Goal: Task Accomplishment & Management: Manage account settings

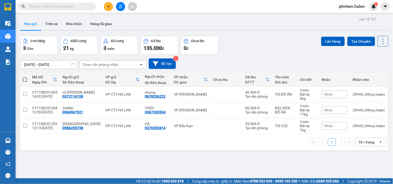
drag, startPoint x: 250, startPoint y: 42, endPoint x: 141, endPoint y: 42, distance: 108.5
click at [250, 42] on div "Đơn hàng 3 đơn Khối lượng 21 kg Số lượng 3 món Đã thu 135.000 đ Chưa thu 0 đ Lê…" at bounding box center [204, 45] width 368 height 19
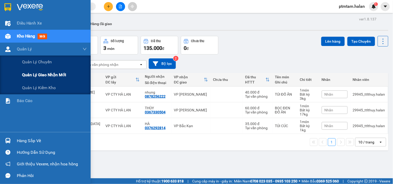
click at [54, 73] on span "Quản lý giao nhận mới" at bounding box center [44, 75] width 44 height 6
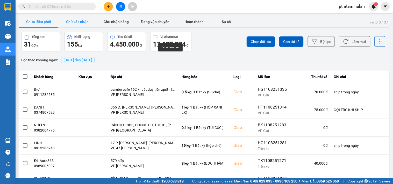
click at [87, 23] on button "Chờ xác nhận" at bounding box center [77, 22] width 39 height 10
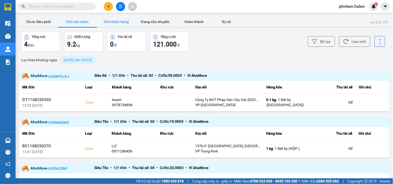
click at [120, 21] on button "Chờ nhận hàng" at bounding box center [116, 22] width 39 height 10
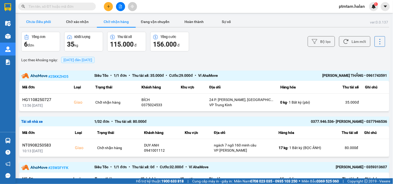
click at [41, 23] on button "Chưa điều phối" at bounding box center [38, 22] width 39 height 10
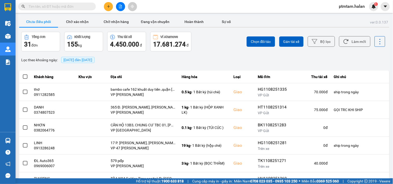
click at [218, 58] on div "Lọc theo khoảng ngày : 11/08/2025 đến 11/08/2025" at bounding box center [204, 60] width 370 height 9
click at [347, 42] on button "Làm mới" at bounding box center [354, 41] width 31 height 11
click at [111, 23] on button "Chờ nhận hàng" at bounding box center [116, 22] width 39 height 10
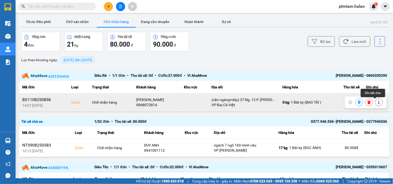
click at [378, 103] on icon at bounding box center [378, 103] width 1 height 4
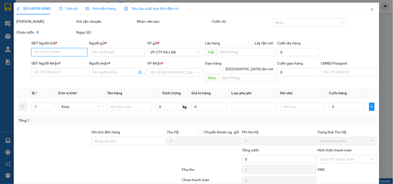
type input "0916715072"
type input "HUÂN PHÚC"
type input "165/1 ĐƯỜNG BẮC KẠN"
type input "0968072814"
type input "THANH HÀ"
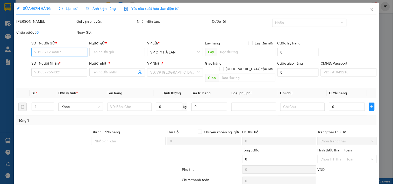
checkbox input "true"
type input "(cần ngáng+dây) 37 Ng. 12 P. Phan Đình Giót, Phương Liệt, Thanh Xuân, Hà Nội, V…"
type input "100.000"
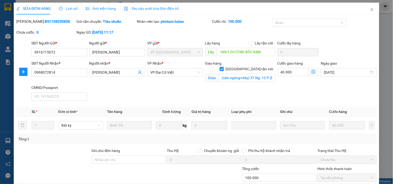
click at [311, 73] on icon "dollar-circle" at bounding box center [313, 72] width 4 height 4
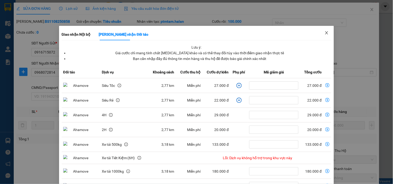
click at [325, 32] on icon "close" at bounding box center [327, 33] width 4 height 4
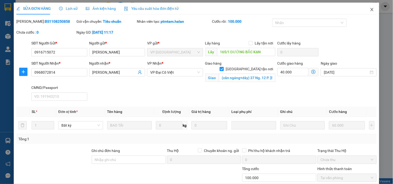
click at [370, 10] on icon "close" at bounding box center [372, 10] width 4 height 4
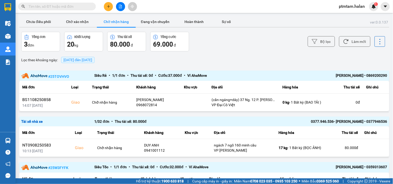
click at [217, 58] on div "Lọc theo khoảng ngày : 11/08/2025 đến 11/08/2025" at bounding box center [204, 60] width 370 height 9
click at [48, 22] on button "Chưa điều phối" at bounding box center [38, 22] width 39 height 10
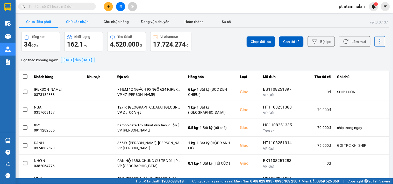
click at [85, 21] on button "Chờ xác nhận" at bounding box center [77, 22] width 39 height 10
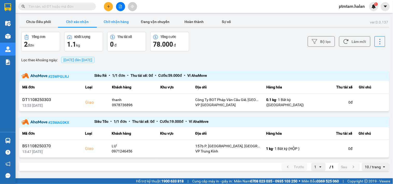
click at [116, 21] on button "Chờ nhận hàng" at bounding box center [116, 22] width 39 height 10
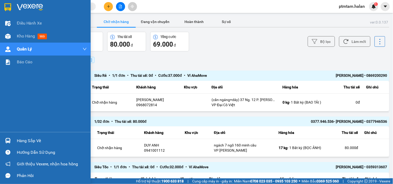
click at [0, 112] on div "Điều hành xe Kho hàng mới Quản [PERSON_NAME] lý chuyến Quản lý giao nhận mới Qu…" at bounding box center [45, 75] width 91 height 116
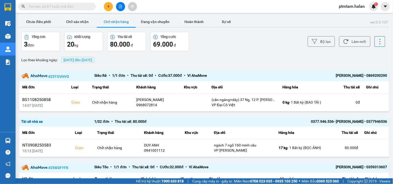
click at [220, 53] on div "ver: 0.0.137 Chưa điều phối Chờ xác nhận Chờ nhận hàng Đang vận chuyển Hoàn thà…" at bounding box center [204, 118] width 372 height 205
click at [326, 40] on button "Bộ lọc" at bounding box center [321, 41] width 27 height 11
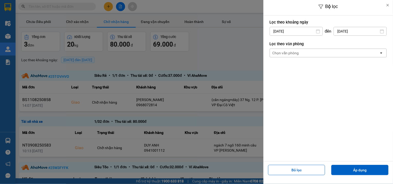
click at [304, 32] on input "[DATE]" at bounding box center [296, 31] width 53 height 8
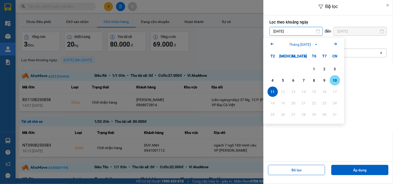
click at [338, 81] on div "10" at bounding box center [334, 80] width 7 height 6
type input "[DATE]"
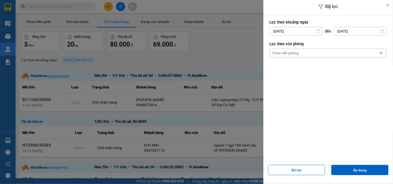
click at [358, 29] on input "[DATE]" at bounding box center [360, 31] width 53 height 8
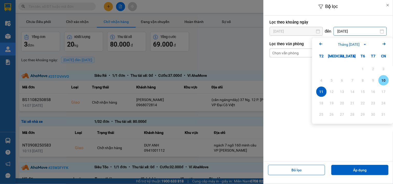
click at [384, 81] on div "10" at bounding box center [383, 80] width 7 height 6
type input "[DATE]"
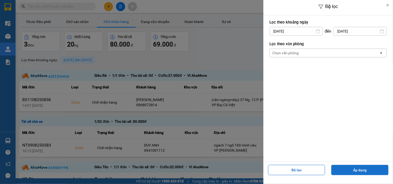
click at [352, 172] on button "Áp dụng" at bounding box center [359, 170] width 57 height 10
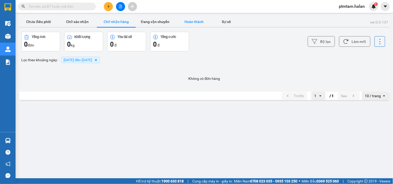
click at [195, 21] on button "Hoàn thành" at bounding box center [194, 22] width 39 height 10
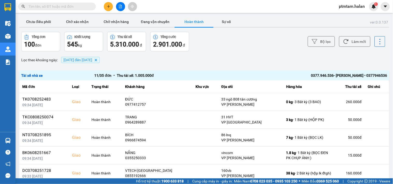
click at [220, 47] on div "Bộ lọc Làm mới" at bounding box center [294, 42] width 182 height 20
click at [80, 24] on button "Chờ xác nhận" at bounding box center [77, 22] width 39 height 10
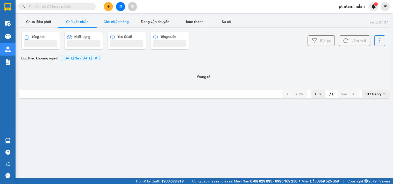
click at [113, 20] on button "Chờ nhận hàng" at bounding box center [116, 22] width 39 height 10
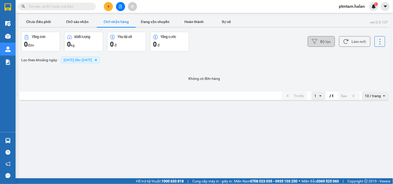
click at [328, 42] on button "Bộ lọc" at bounding box center [321, 41] width 27 height 11
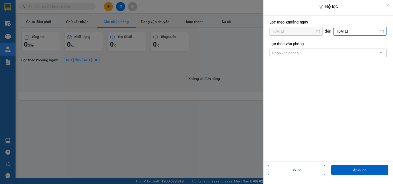
drag, startPoint x: 343, startPoint y: 32, endPoint x: 361, endPoint y: 53, distance: 27.8
click at [343, 32] on input "[DATE]" at bounding box center [360, 31] width 53 height 8
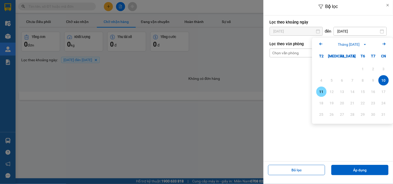
click at [322, 92] on div "11" at bounding box center [321, 92] width 7 height 6
type input "[DATE]"
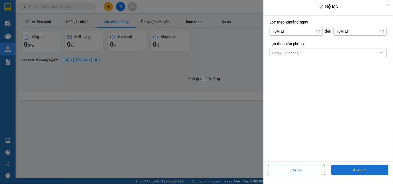
click at [340, 173] on button "Áp dụng" at bounding box center [359, 170] width 57 height 10
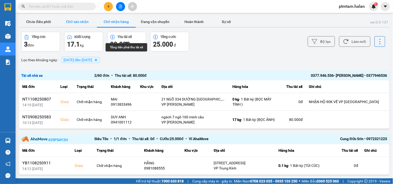
click at [78, 23] on button "Chờ xác nhận" at bounding box center [77, 22] width 39 height 10
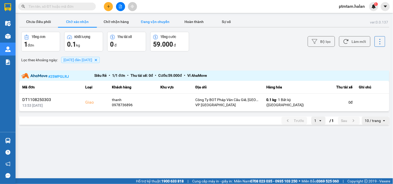
click at [156, 21] on button "Đang vận chuyển" at bounding box center [155, 22] width 39 height 10
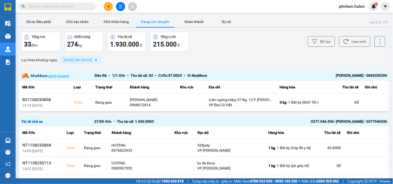
click at [260, 59] on div "Lọc theo khoảng ngày : 10/08/2025 đến 11/08/2025 Delete" at bounding box center [204, 60] width 370 height 9
click at [51, 22] on button "Chưa điều phối" at bounding box center [38, 22] width 39 height 10
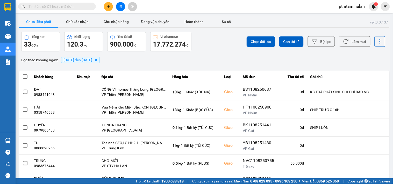
click at [207, 55] on div "ver: 0.0.137 Chưa điều phối Chờ xác nhận Chờ nhận hàng Đang vận chuyển Hoàn thà…" at bounding box center [204, 144] width 372 height 256
click at [345, 40] on icon at bounding box center [345, 41] width 5 height 5
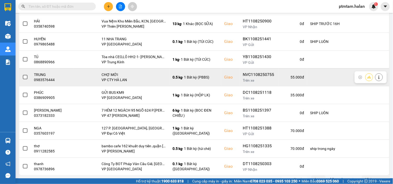
scroll to position [95, 0]
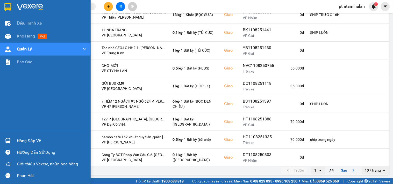
click at [0, 109] on div "Điều hành xe Kho hàng mới Quản [PERSON_NAME] lý chuyến Quản lý giao nhận mới Qu…" at bounding box center [45, 75] width 91 height 116
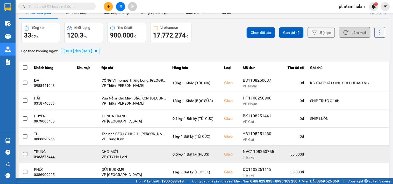
scroll to position [0, 0]
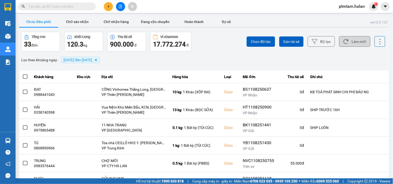
click at [206, 41] on div "Chọn đối tác Gán tài xế Bộ lọc Làm mới" at bounding box center [294, 42] width 182 height 20
click at [213, 61] on div "Lọc theo khoảng ngày : 10/08/2025 đến 11/08/2025 Delete" at bounding box center [204, 60] width 370 height 9
click at [354, 41] on button "Làm mới" at bounding box center [354, 41] width 31 height 11
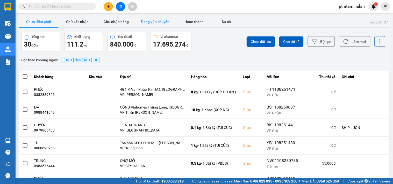
click at [153, 22] on button "Đang vận chuyển" at bounding box center [155, 22] width 39 height 10
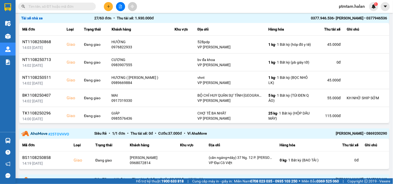
scroll to position [86, 0]
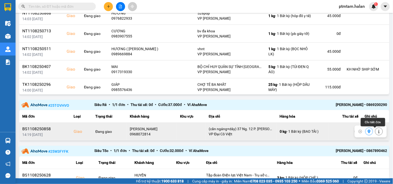
click at [377, 133] on icon at bounding box center [379, 132] width 4 height 4
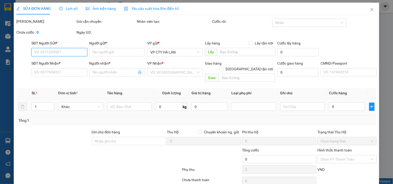
type input "0916715072"
type input "HUÂN PHÚC"
type input "165/1 ĐƯỜNG BẮC KẠN"
type input "0968072814"
type input "THANH HÀ"
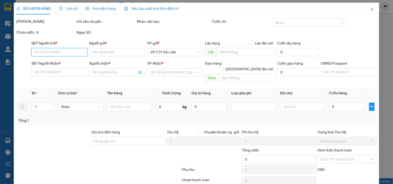
checkbox input "true"
type input "(cần ngáng+dây) 37 Ng. 12 P. Phan Đình Giót, Phương Liệt, Thanh Xuân, Hà Nội, V…"
type input "100.000"
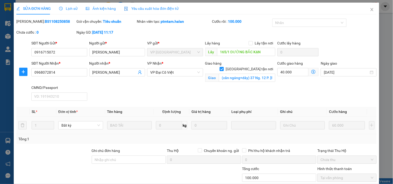
click at [74, 9] on span "Lịch sử" at bounding box center [68, 8] width 18 height 4
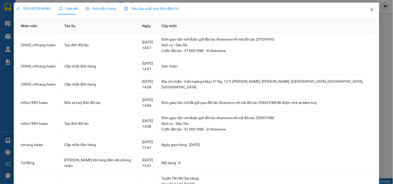
click at [370, 9] on icon "close" at bounding box center [372, 10] width 4 height 4
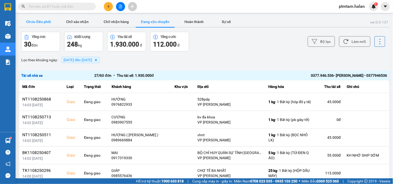
click at [38, 19] on button "Chưa điều phối" at bounding box center [38, 22] width 39 height 10
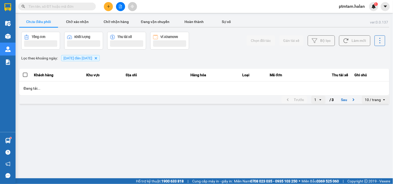
click at [222, 56] on div "Lọc theo khoảng ngày : 10/08/2025 đến 11/08/2025 Delete" at bounding box center [204, 58] width 370 height 9
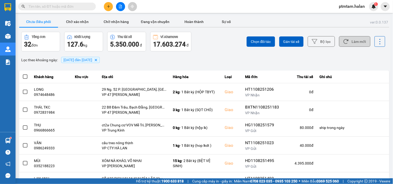
click at [359, 41] on button "Làm mới" at bounding box center [354, 41] width 31 height 11
click at [63, 9] on input "text" at bounding box center [58, 7] width 61 height 6
paste input "0978401988"
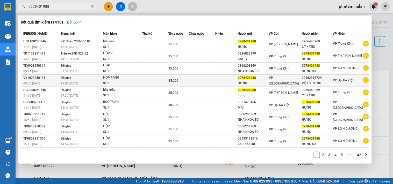
type input "0978401988"
click at [87, 82] on div "19:08 - 10/08" at bounding box center [82, 84] width 42 height 6
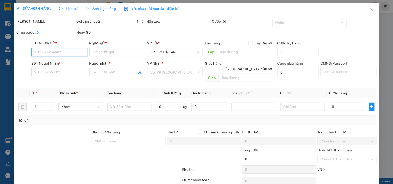
type input "0978401988"
type input "HƯNG"
type input "02462918729"
type input "VIỆT VƯƠNG"
type input "35.000"
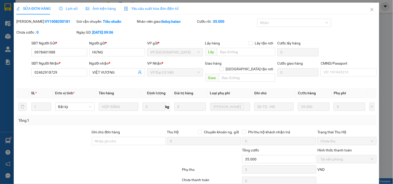
drag, startPoint x: 62, startPoint y: 23, endPoint x: 35, endPoint y: 25, distance: 27.1
click at [35, 25] on div "Mã ĐH: VY1008250181" at bounding box center [46, 24] width 60 height 11
copy b "1008250181"
click at [370, 11] on icon "close" at bounding box center [371, 9] width 3 height 3
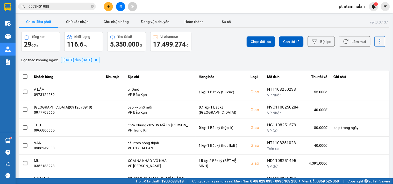
click at [69, 9] on input "0978401988" at bounding box center [58, 7] width 61 height 6
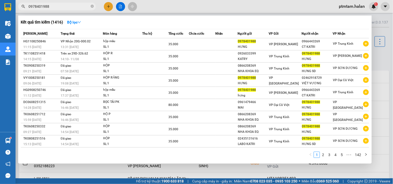
click at [69, 9] on input "0978401988" at bounding box center [58, 7] width 61 height 6
paste input "76620881"
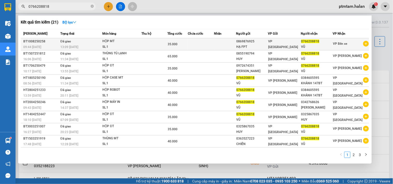
type input "0766208818"
click at [148, 43] on td at bounding box center [155, 44] width 26 height 12
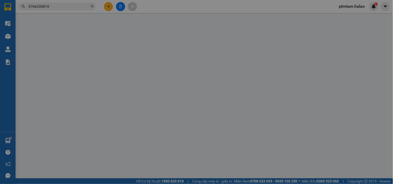
type input "0869876925"
type input "HẠ FPT"
type input "0766208818"
type input "VŨ"
type input "35.000"
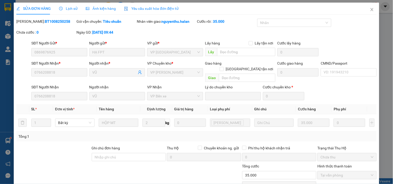
drag, startPoint x: 51, startPoint y: 23, endPoint x: 34, endPoint y: 27, distance: 17.4
click at [34, 27] on div "Mã ĐH: BT1008250258" at bounding box center [46, 24] width 60 height 11
copy b "1008250258"
click at [370, 10] on icon "close" at bounding box center [371, 9] width 3 height 3
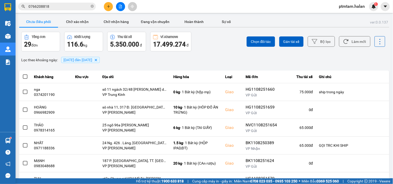
click at [74, 5] on input "0766208818" at bounding box center [58, 7] width 61 height 6
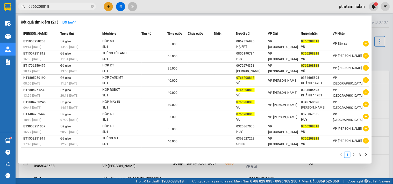
click at [74, 5] on input "0766208818" at bounding box center [58, 7] width 61 height 6
paste input "908251974"
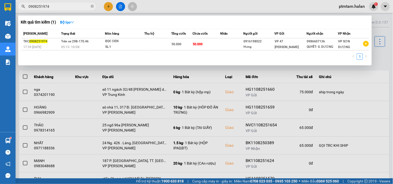
click at [58, 9] on input "0908251974" at bounding box center [58, 7] width 61 height 6
paste input "78513636"
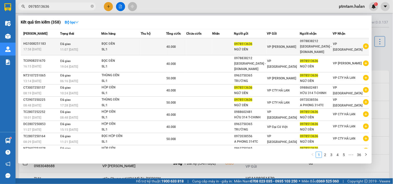
type input "0978513636"
click at [134, 42] on div "BỌC ĐÈN" at bounding box center [121, 44] width 39 height 6
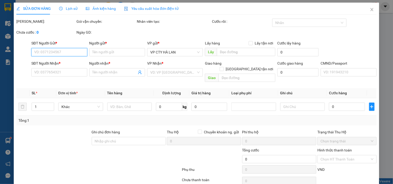
type input "0978513636"
type input "NGỮ ĐÈN"
type input "0978838212"
type input "NHẬT HẢI - 314.TC"
type input "40.000"
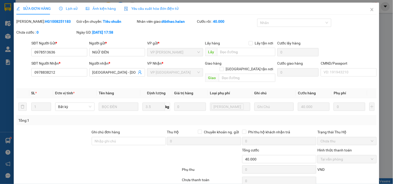
drag, startPoint x: 61, startPoint y: 21, endPoint x: 35, endPoint y: 25, distance: 26.0
click at [35, 25] on div "Mã ĐH: HG1008251183" at bounding box center [46, 24] width 60 height 11
copy b "1008251183"
click at [37, 156] on div at bounding box center [68, 157] width 105 height 18
click at [370, 10] on icon "close" at bounding box center [372, 10] width 4 height 4
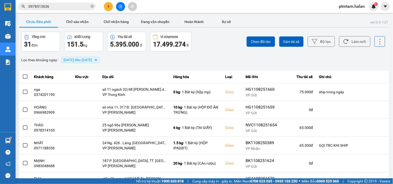
click at [212, 68] on div "ver: 0.0.137 Chưa điều phối Chờ xác nhận Chờ nhận hàng Đang vận chuyển Hoàn thà…" at bounding box center [204, 144] width 372 height 256
click at [209, 51] on div "Chọn đối tác Gán tài xế Bộ lọc Làm mới" at bounding box center [294, 42] width 182 height 20
click at [351, 42] on button "Làm mới" at bounding box center [354, 41] width 31 height 11
click at [226, 69] on div "ver: 0.0.137 Chưa điều phối Chờ xác nhận Chờ nhận hàng Đang vận chuyển Hoàn thà…" at bounding box center [204, 144] width 372 height 256
click at [261, 62] on div "Lọc theo khoảng ngày : 10/08/2025 đến 11/08/2025 Delete" at bounding box center [204, 60] width 370 height 9
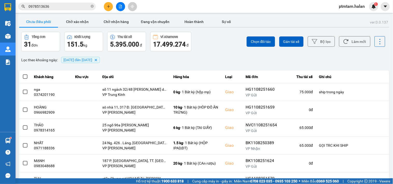
click at [227, 60] on div "Lọc theo khoảng ngày : 10/08/2025 đến 11/08/2025 Delete" at bounding box center [204, 60] width 370 height 9
click at [216, 40] on div "Chọn đối tác Gán tài xế Bộ lọc Làm mới" at bounding box center [294, 42] width 182 height 20
click at [352, 44] on button "Làm mới" at bounding box center [354, 41] width 31 height 11
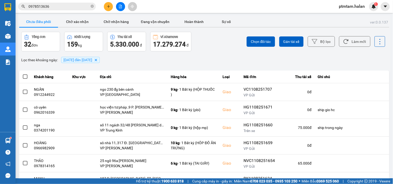
click at [210, 55] on div "ver: 0.0.137 Chưa điều phối Chờ xác nhận Chờ nhận hàng Đang vận chuyển Hoàn thà…" at bounding box center [204, 144] width 372 height 256
click at [243, 56] on div "Lọc theo khoảng ngày : 10/08/2025 đến 11/08/2025 Delete" at bounding box center [204, 60] width 370 height 9
click at [346, 45] on button "Làm mới" at bounding box center [354, 41] width 31 height 11
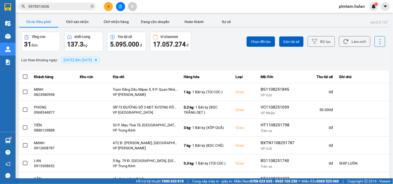
drag, startPoint x: 216, startPoint y: 60, endPoint x: 291, endPoint y: 53, distance: 76.0
click at [216, 60] on div "Lọc theo khoảng ngày : 10/08/2025 đến 11/08/2025 Delete" at bounding box center [204, 60] width 370 height 9
click at [343, 44] on icon at bounding box center [345, 41] width 5 height 5
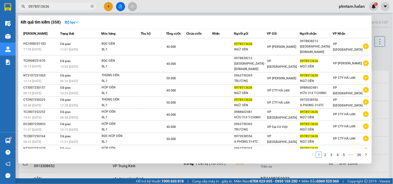
click at [53, 5] on input "0978513636" at bounding box center [58, 7] width 61 height 6
paste input "01580111"
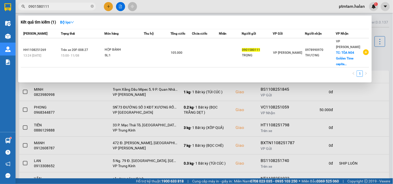
type input "0901580111"
click at [99, 73] on div "1" at bounding box center [195, 75] width 348 height 9
click at [168, 11] on div at bounding box center [196, 92] width 393 height 184
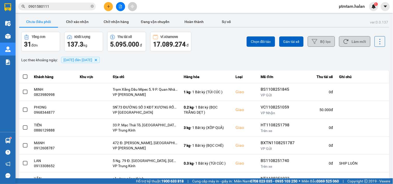
drag, startPoint x: 209, startPoint y: 43, endPoint x: 316, endPoint y: 37, distance: 107.1
click at [211, 43] on div "Chọn đối tác Gán tài xế Bộ lọc Làm mới" at bounding box center [294, 42] width 182 height 20
click at [348, 39] on button "Làm mới" at bounding box center [354, 41] width 31 height 11
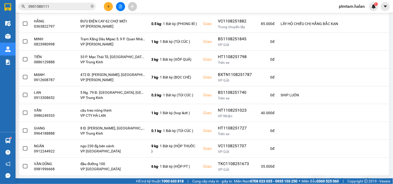
scroll to position [95, 0]
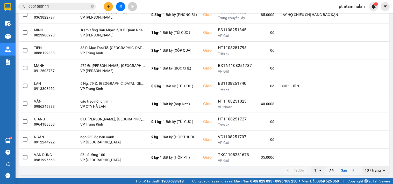
click at [249, 5] on div "Kết quả tìm kiếm ( 1 ) Bộ lọc Mã ĐH Trạng thái Món hàng Thu hộ Tổng cước Chưa c…" at bounding box center [196, 6] width 393 height 13
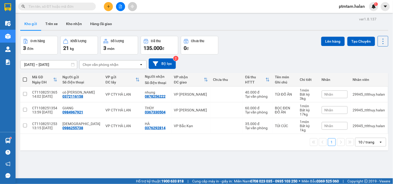
click at [120, 5] on icon "file-add" at bounding box center [120, 7] width 3 height 4
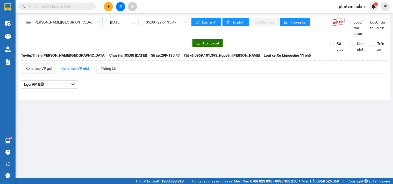
click at [66, 23] on span "Thiên [PERSON_NAME][GEOGRAPHIC_DATA]" at bounding box center [62, 22] width 76 height 8
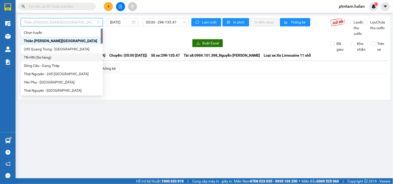
click at [46, 60] on div "TN-HN (Xe hàng)" at bounding box center [62, 58] width 76 height 6
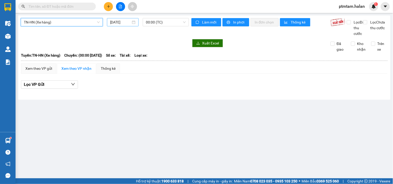
click at [134, 21] on div "[DATE]" at bounding box center [123, 22] width 26 height 6
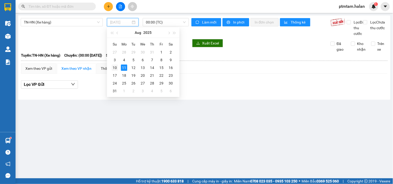
click at [114, 68] on div "10" at bounding box center [115, 68] width 6 height 6
type input "[DATE]"
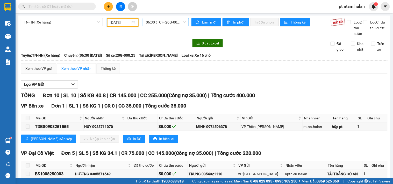
click at [175, 23] on span "06:30 (TC) - 20G-000.25" at bounding box center [166, 22] width 40 height 8
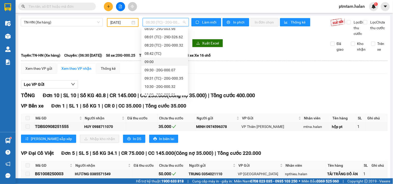
scroll to position [58, 0]
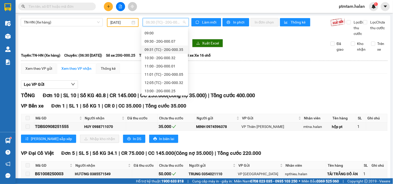
click at [170, 50] on div "09:31 (TC) - 20G-000.35" at bounding box center [165, 50] width 40 height 6
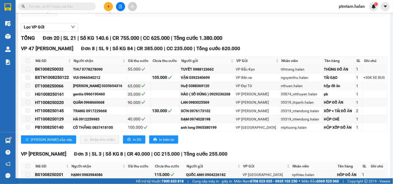
scroll to position [115, 0]
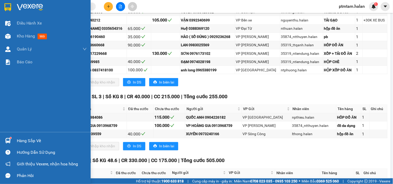
click at [0, 111] on div "Điều hành xe Kho hàng mới Quản [PERSON_NAME] lý chuyến Quản lý giao nhận mới Qu…" at bounding box center [45, 75] width 91 height 116
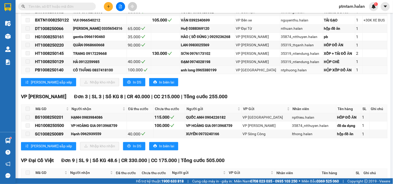
scroll to position [0, 0]
